Goal: Contribute content

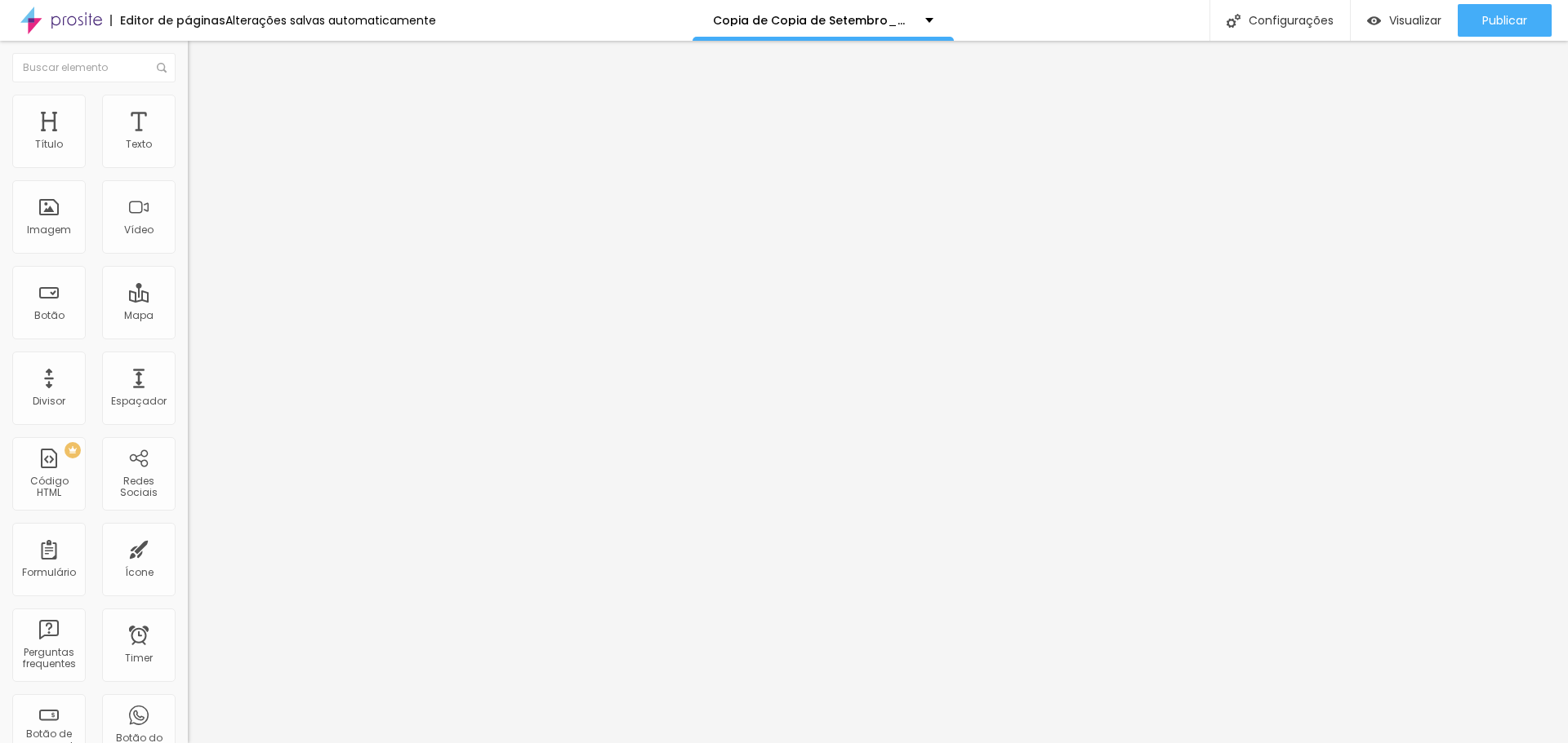
click at [188, 154] on input "R$4.950,00 EM 2X PIX" at bounding box center [286, 145] width 196 height 17
drag, startPoint x: 76, startPoint y: 181, endPoint x: 131, endPoint y: 190, distance: 55.7
click at [188, 154] on input "R$4.950,00 EM 2X PIX" at bounding box center [286, 145] width 196 height 17
type input "R$4.950,00 Parcelado"
click at [188, 154] on input "R$6.950,00 EM 2X PIX" at bounding box center [286, 145] width 196 height 17
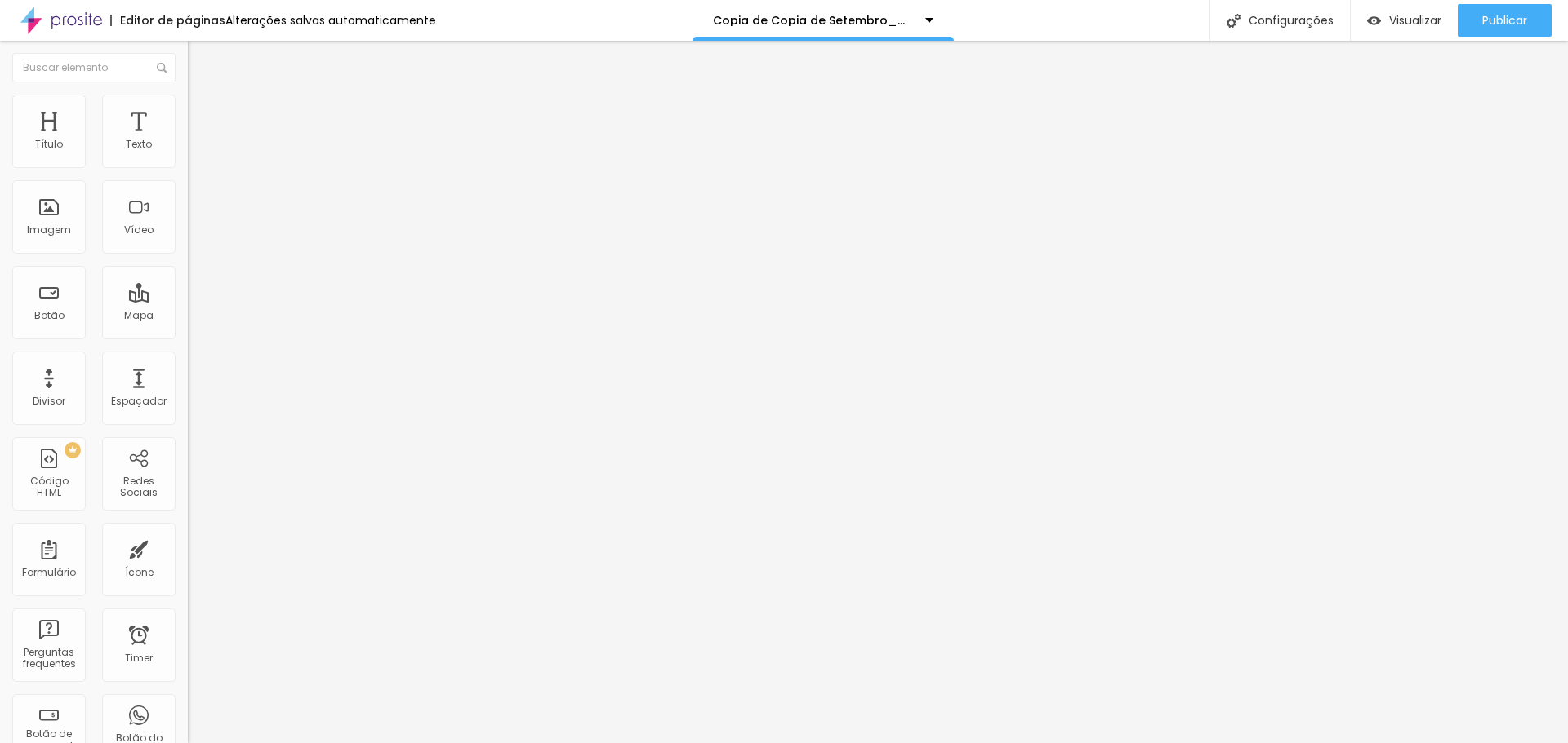
drag, startPoint x: 76, startPoint y: 184, endPoint x: 158, endPoint y: 186, distance: 82.0
click at [188, 154] on input "R$6.950,00 EM 2X PIX" at bounding box center [286, 145] width 196 height 17
type input "R$6.950,00 Parcelado"
drag, startPoint x: 143, startPoint y: 183, endPoint x: 4, endPoint y: 181, distance: 139.0
click at [188, 181] on div "Texto R$6.950,00 Parcelado Alinhamento Tamanho Normal Pequeno Normal Grande Lin…" at bounding box center [282, 246] width 188 height 238
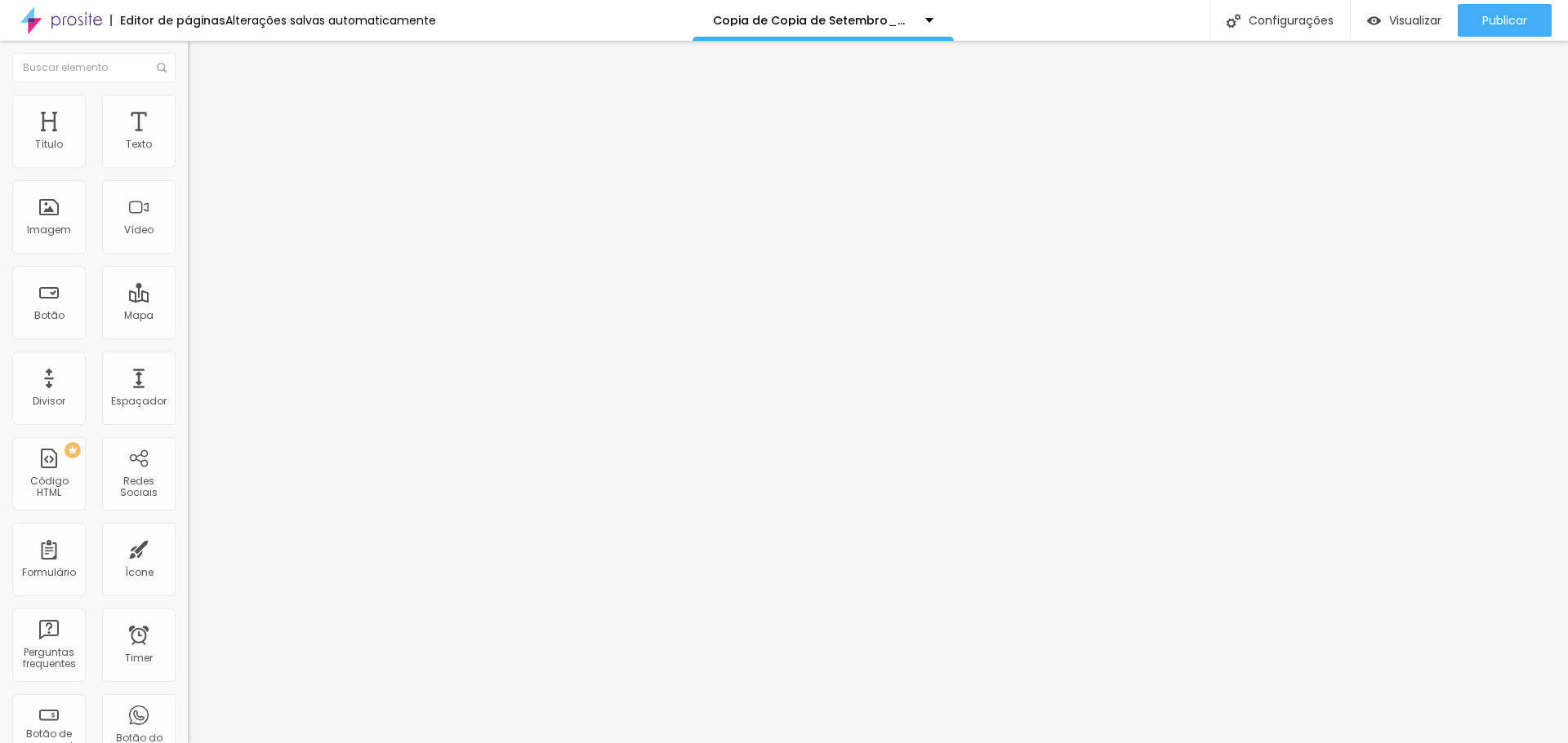
click at [188, 154] on input "R$6.950,00 Parcelado" at bounding box center [286, 145] width 196 height 17
drag, startPoint x: 98, startPoint y: 178, endPoint x: -19, endPoint y: 176, distance: 117.0
click at [0, 176] on html "Editor de páginas Alterações salvas automaticamente Copia de Copia de Setembro_…" at bounding box center [784, 371] width 1568 height 743
paste input "R$6.950,00 Parcelado"
click at [188, 154] on input "R$6.950,00 Parcelado" at bounding box center [286, 145] width 196 height 17
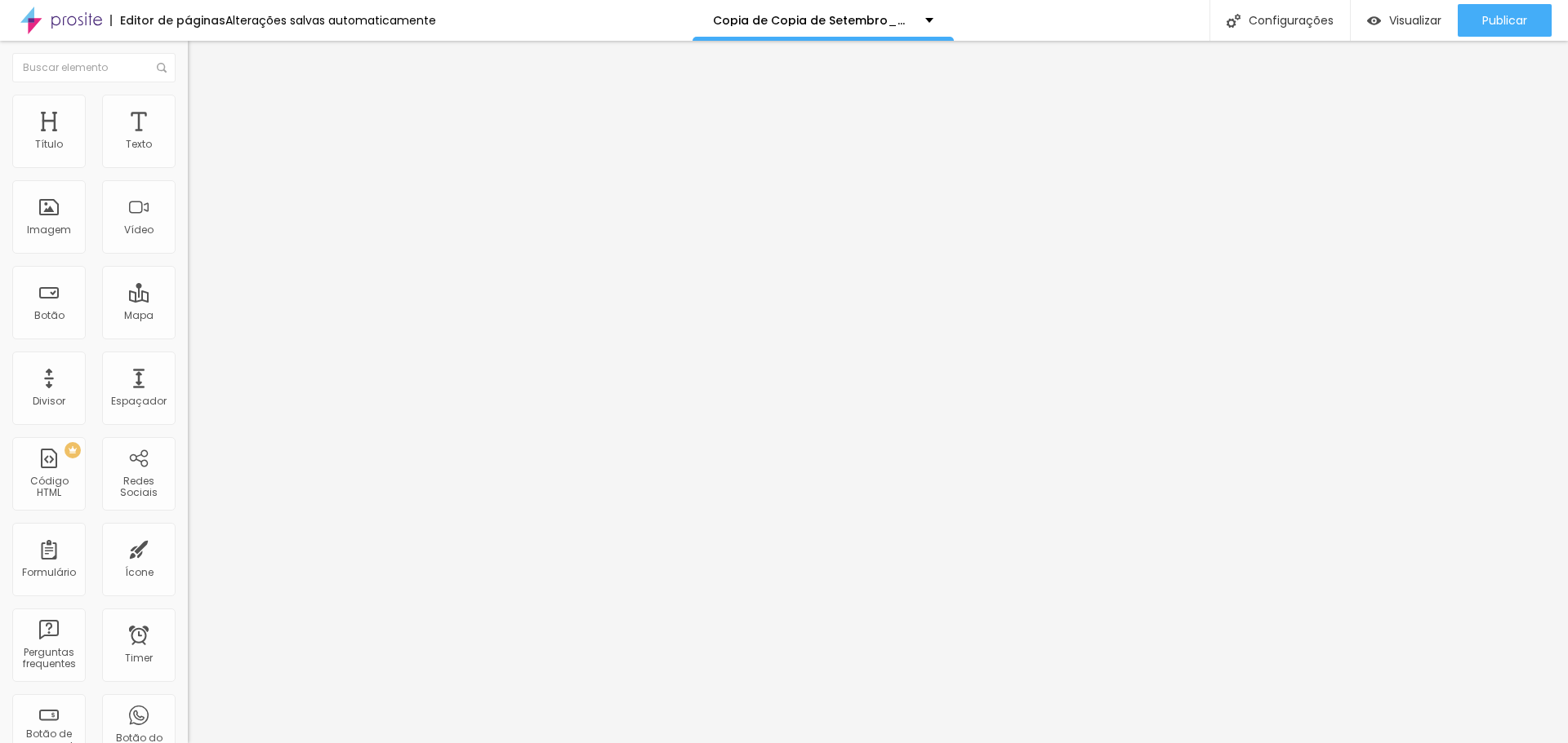
click at [188, 154] on input "R$6.950,00 Parcelado" at bounding box center [286, 145] width 196 height 17
type input "R$7.950,00 Parcelado"
drag, startPoint x: 35, startPoint y: 182, endPoint x: 60, endPoint y: 184, distance: 25.1
click at [188, 154] on input "R$4.950,00 Parcelado" at bounding box center [286, 145] width 196 height 17
type input "R$5.000,00 Parcelado"
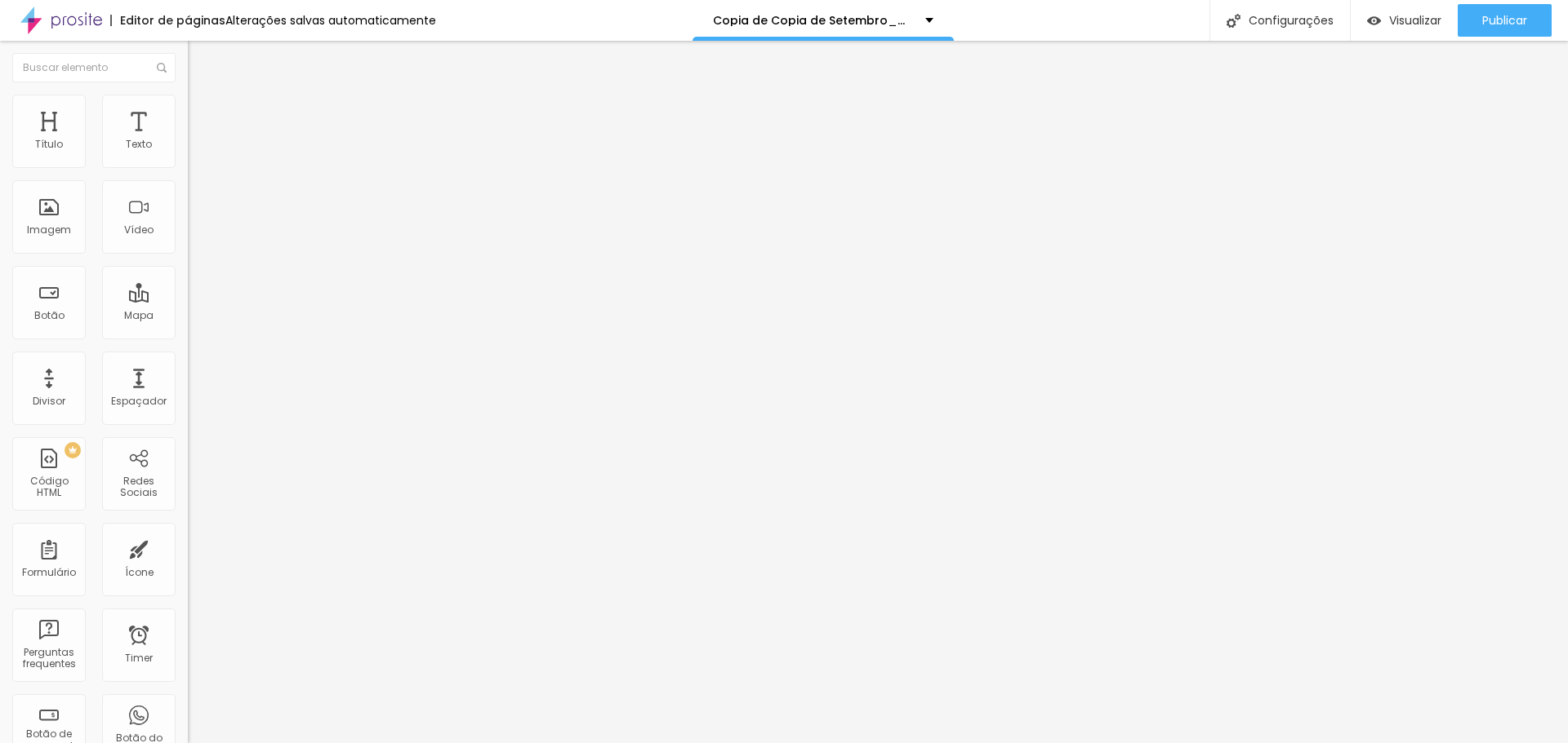
click at [188, 154] on input "R$6.950,00 Parcelado" at bounding box center [286, 145] width 196 height 17
drag, startPoint x: 32, startPoint y: 184, endPoint x: 59, endPoint y: 187, distance: 27.2
click at [188, 154] on input "R$6.950,00 Parcelado" at bounding box center [286, 145] width 196 height 17
click at [188, 154] on input "R$7.000,00 Parcelado" at bounding box center [286, 145] width 196 height 17
drag, startPoint x: 33, startPoint y: 185, endPoint x: 59, endPoint y: 185, distance: 26.0
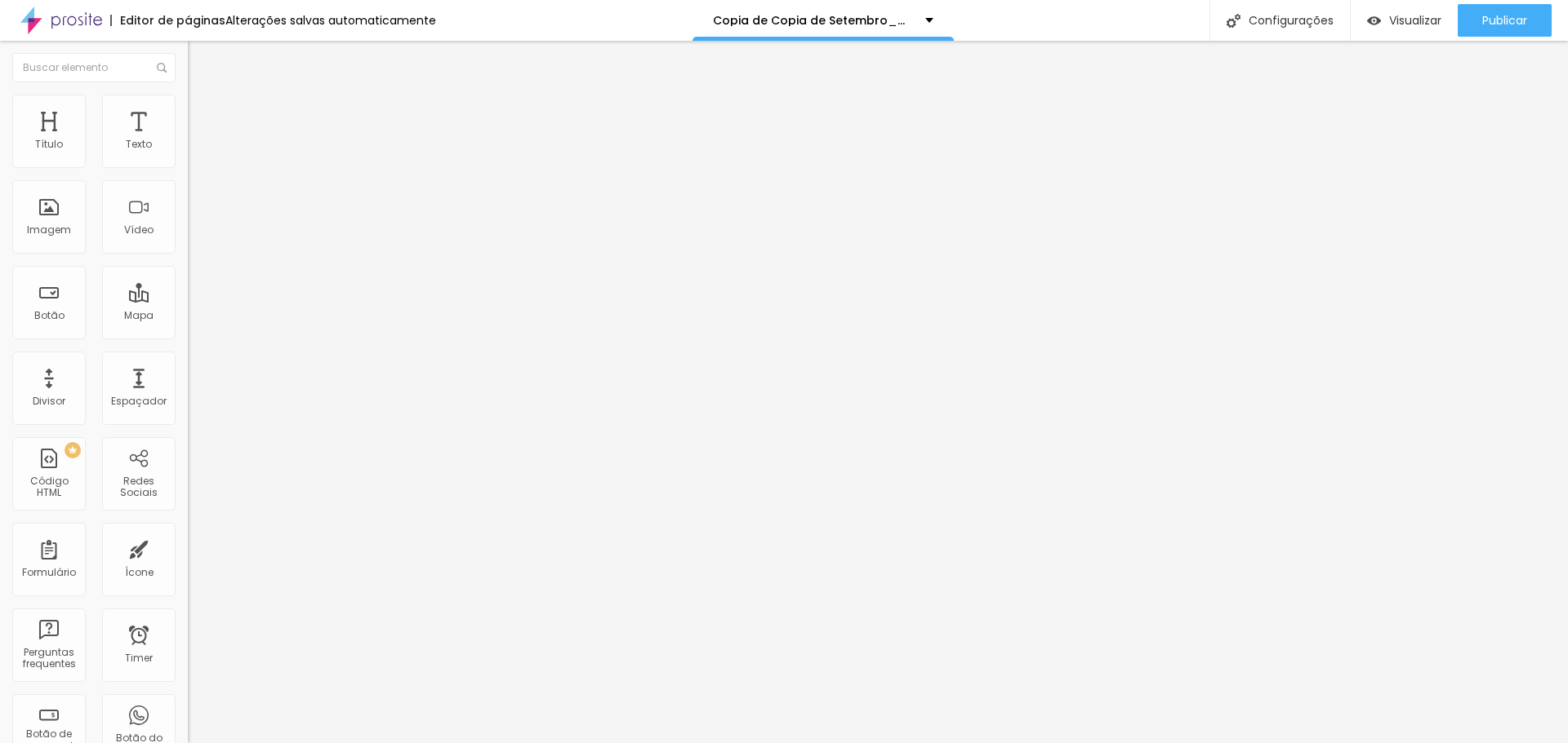
click at [188, 154] on input "R$7.000,00 Parcelado" at bounding box center [286, 145] width 196 height 17
type input "R$6.900,00 Parcelado"
click at [188, 154] on input "R$5.000,00 Parcelado" at bounding box center [286, 145] width 196 height 17
drag, startPoint x: 34, startPoint y: 185, endPoint x: 60, endPoint y: 185, distance: 26.0
click at [188, 154] on input "R$5.000,00 Parcelado" at bounding box center [286, 145] width 196 height 17
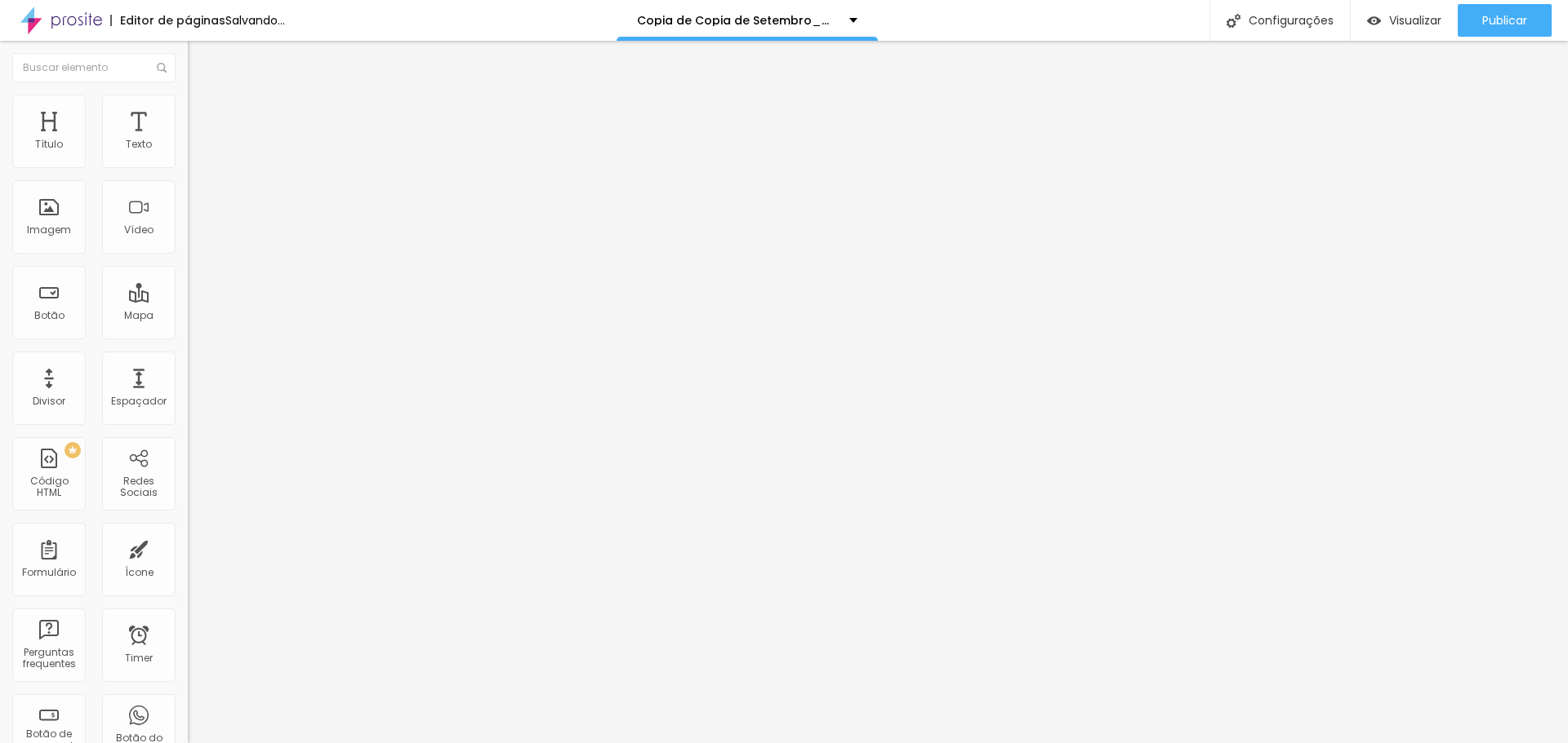
type input "R$4.900,00 Parcelado"
click at [188, 154] on input "R$7.950,00 Parcelado" at bounding box center [286, 145] width 196 height 17
drag, startPoint x: 32, startPoint y: 183, endPoint x: 59, endPoint y: 183, distance: 27.0
click at [188, 154] on input "R$7.950,00 Parcelado" at bounding box center [286, 145] width 196 height 17
type input "R$7.900,00 Parcelado"
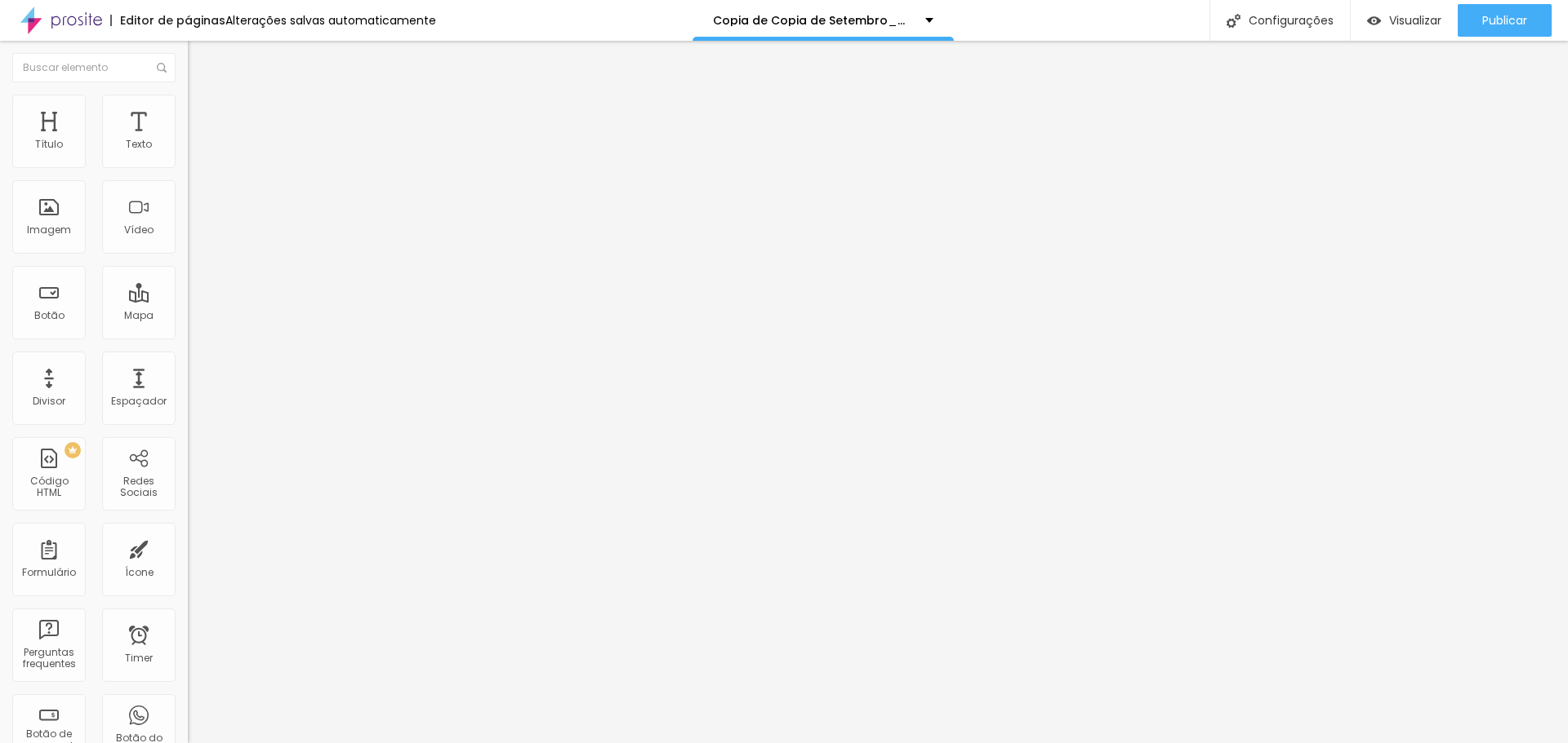
drag, startPoint x: 20, startPoint y: 186, endPoint x: 125, endPoint y: 181, distance: 105.1
click at [188, 154] on input "10x R$1.695,00 PIX" at bounding box center [286, 145] width 196 height 17
type input "16.500,00 Parcelado"
click at [1492, 22] on span "Publicar" at bounding box center [1504, 20] width 45 height 13
click at [1506, 15] on span "Publicar" at bounding box center [1504, 20] width 45 height 13
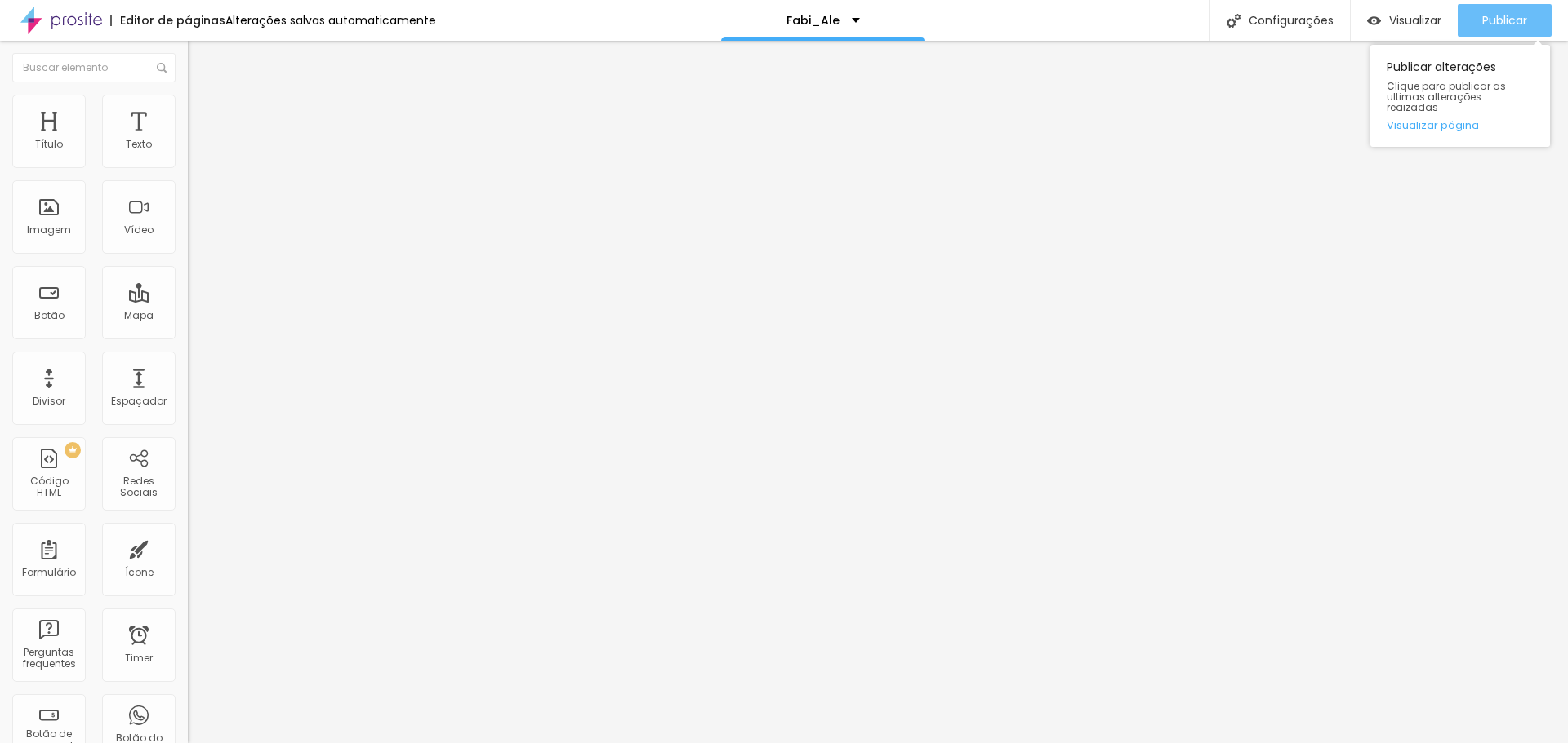
click at [1502, 17] on span "Publicar" at bounding box center [1504, 20] width 45 height 13
click at [1510, 8] on div "Publicar" at bounding box center [1504, 19] width 45 height 32
click at [1494, 14] on span "Publicar" at bounding box center [1504, 20] width 45 height 13
click at [1505, 14] on span "Publicar" at bounding box center [1504, 20] width 45 height 13
